Goal: Task Accomplishment & Management: Manage account settings

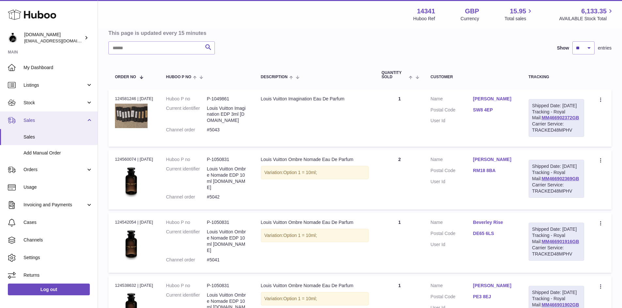
click at [38, 121] on span "Sales" at bounding box center [54, 120] width 62 height 6
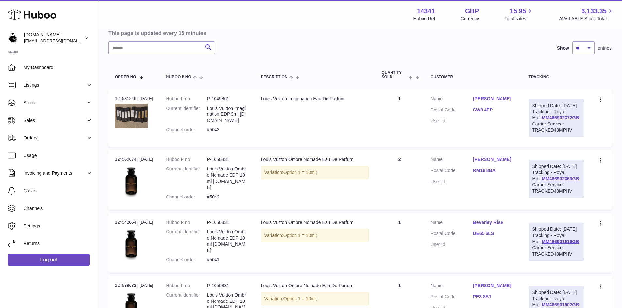
click at [28, 16] on icon at bounding box center [32, 14] width 48 height 13
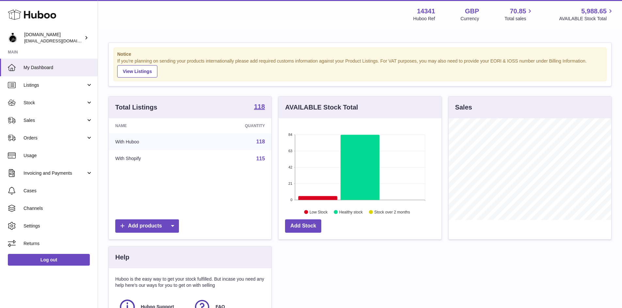
scroll to position [102, 163]
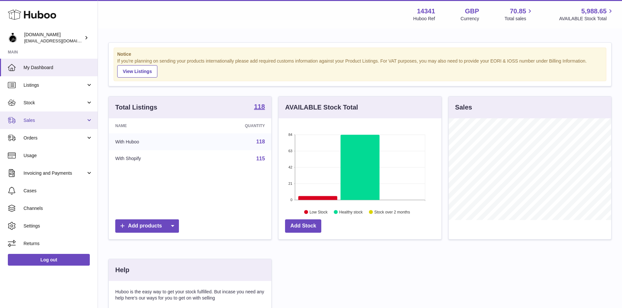
click at [43, 123] on span "Sales" at bounding box center [54, 120] width 62 height 6
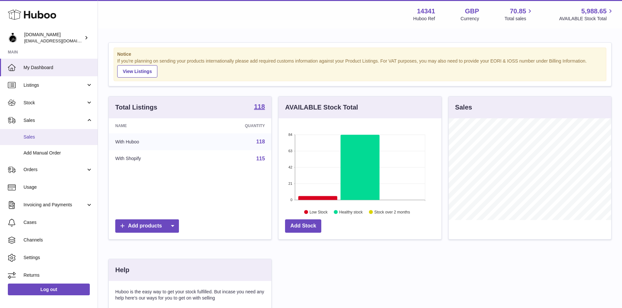
click at [35, 135] on span "Sales" at bounding box center [57, 137] width 69 height 6
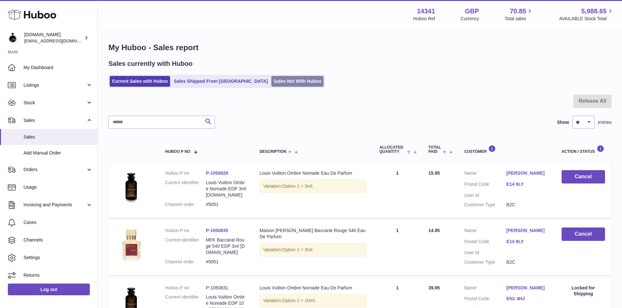
click at [271, 81] on link "Sales Not With Huboo" at bounding box center [297, 81] width 52 height 11
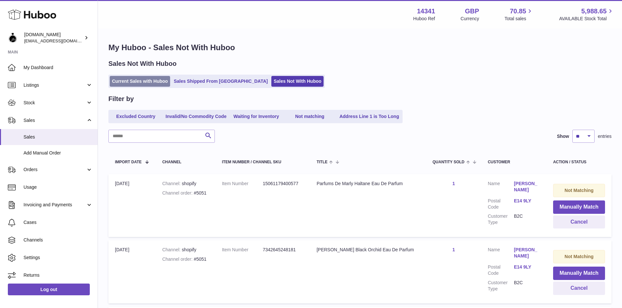
click at [140, 81] on link "Current Sales with Huboo" at bounding box center [140, 81] width 60 height 11
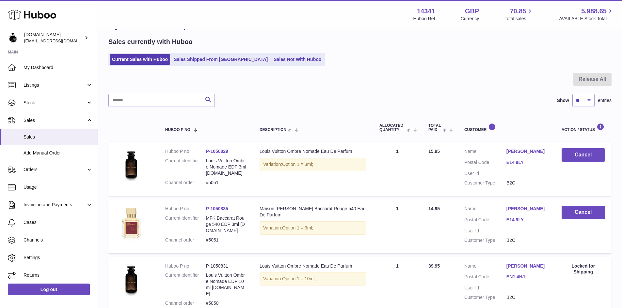
scroll to position [65, 0]
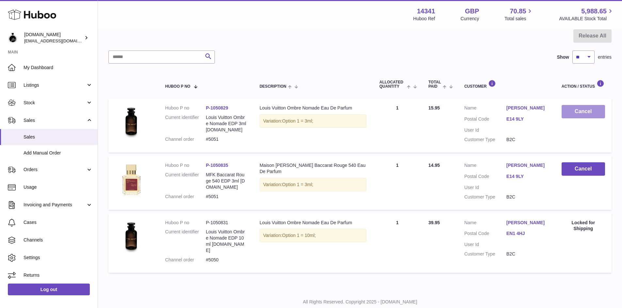
click at [574, 113] on button "Cancel" at bounding box center [582, 111] width 43 height 13
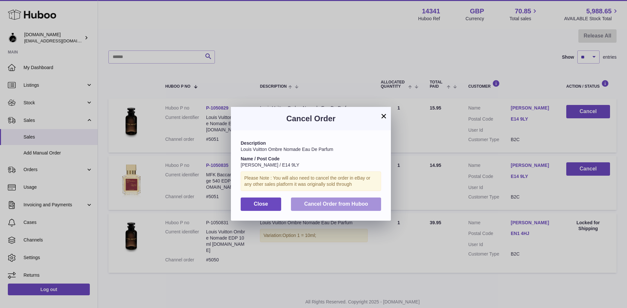
click at [317, 204] on span "Cancel Order from Huboo" at bounding box center [336, 204] width 64 height 6
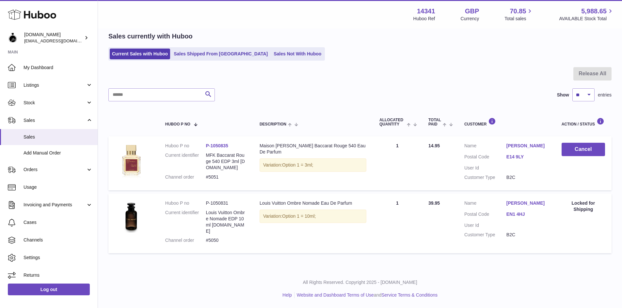
scroll to position [33, 0]
click at [580, 145] on button "Cancel" at bounding box center [582, 149] width 43 height 13
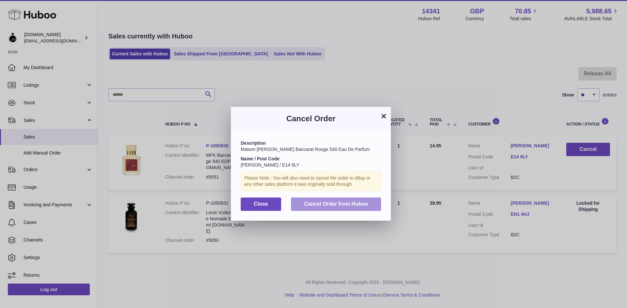
click at [325, 207] on button "Cancel Order from Huboo" at bounding box center [336, 204] width 90 height 13
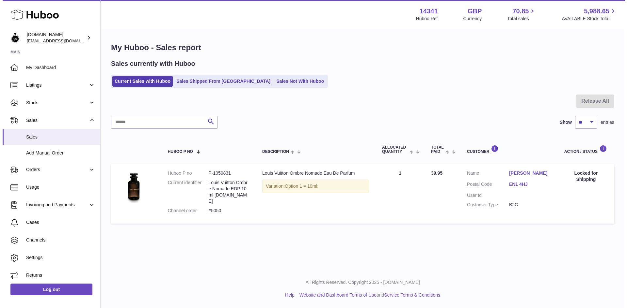
scroll to position [0, 0]
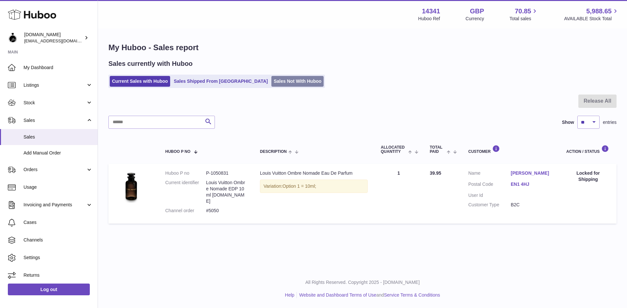
click at [271, 80] on link "Sales Not With Huboo" at bounding box center [297, 81] width 52 height 11
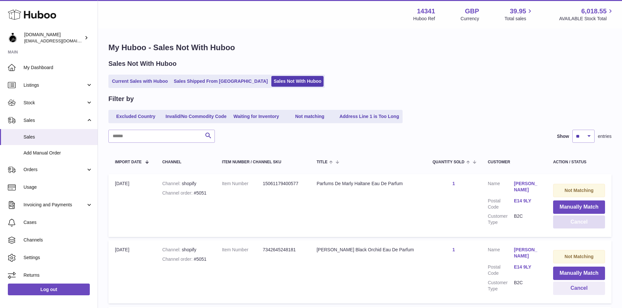
drag, startPoint x: 581, startPoint y: 224, endPoint x: 586, endPoint y: 224, distance: 5.2
click at [581, 224] on button "Cancel" at bounding box center [579, 222] width 52 height 13
click at [578, 221] on button "Cancel" at bounding box center [579, 222] width 52 height 13
click at [574, 224] on button "Cancel" at bounding box center [579, 222] width 52 height 13
click at [574, 224] on button "Cancel" at bounding box center [578, 222] width 54 height 13
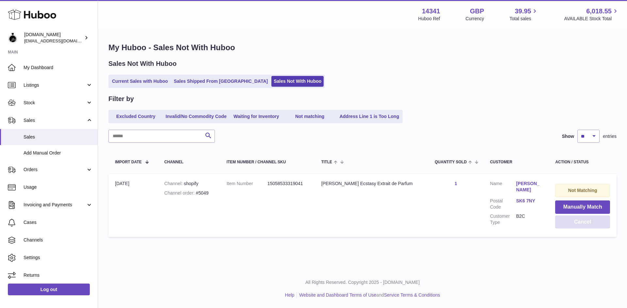
click at [586, 226] on button "Cancel" at bounding box center [582, 222] width 55 height 13
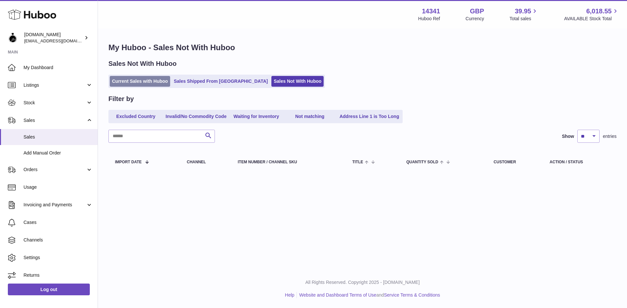
click at [141, 85] on link "Current Sales with Huboo" at bounding box center [140, 81] width 60 height 11
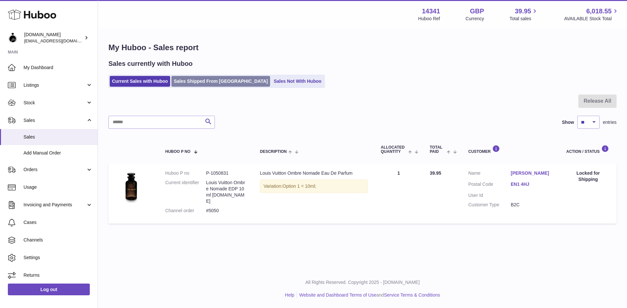
click at [200, 85] on link "Sales Shipped From [GEOGRAPHIC_DATA]" at bounding box center [220, 81] width 99 height 11
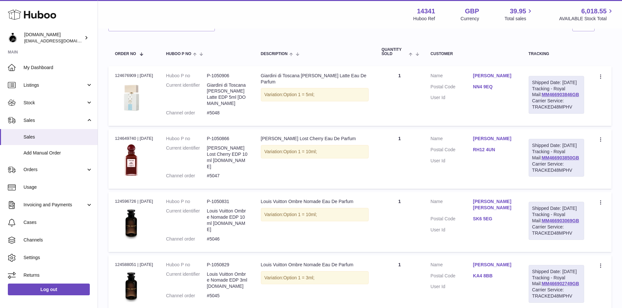
scroll to position [98, 0]
